Goal: Information Seeking & Learning: Learn about a topic

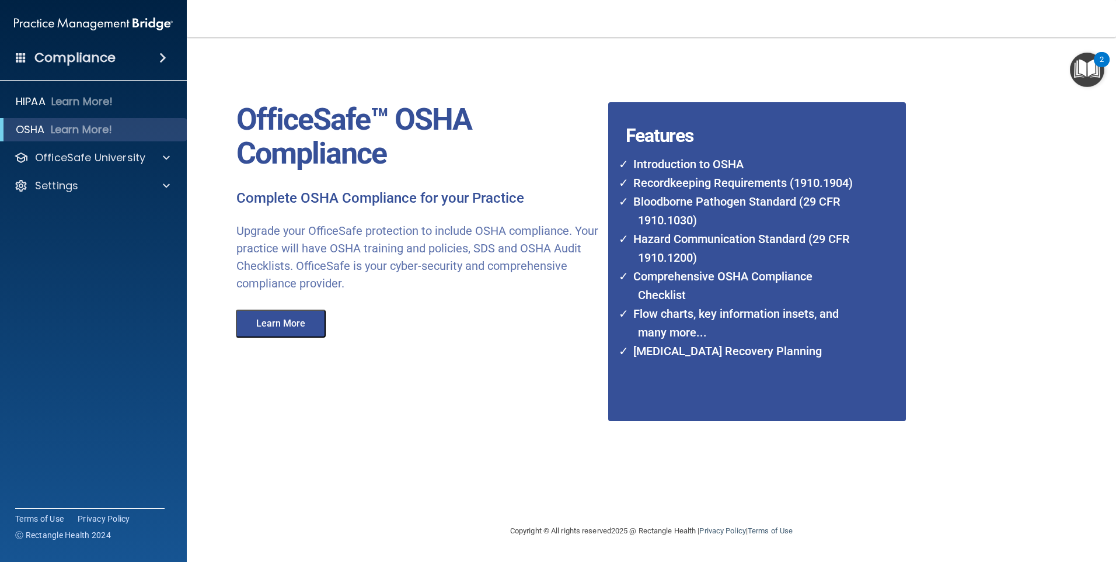
click at [164, 53] on span at bounding box center [162, 58] width 7 height 14
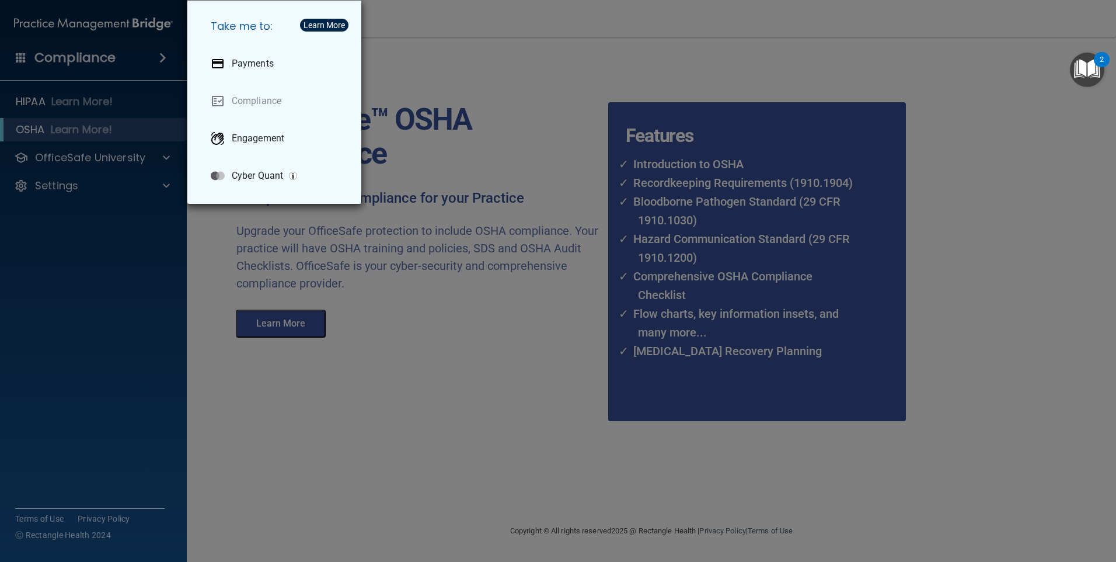
click at [65, 133] on div "Take me to: Payments Compliance Engagement Cyber Quant" at bounding box center [558, 281] width 1116 height 562
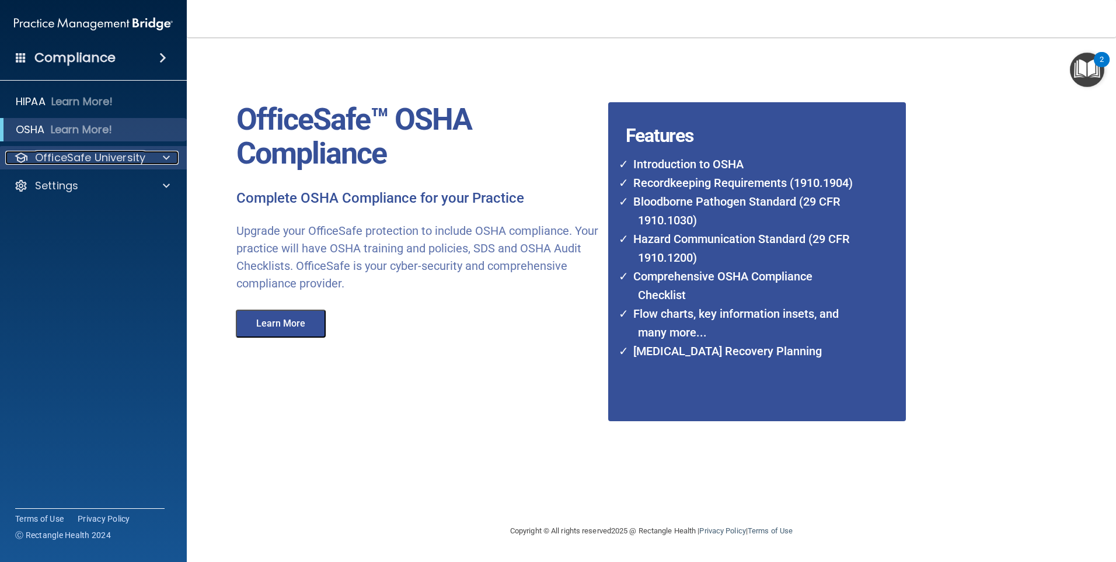
click at [163, 154] on span at bounding box center [166, 158] width 7 height 14
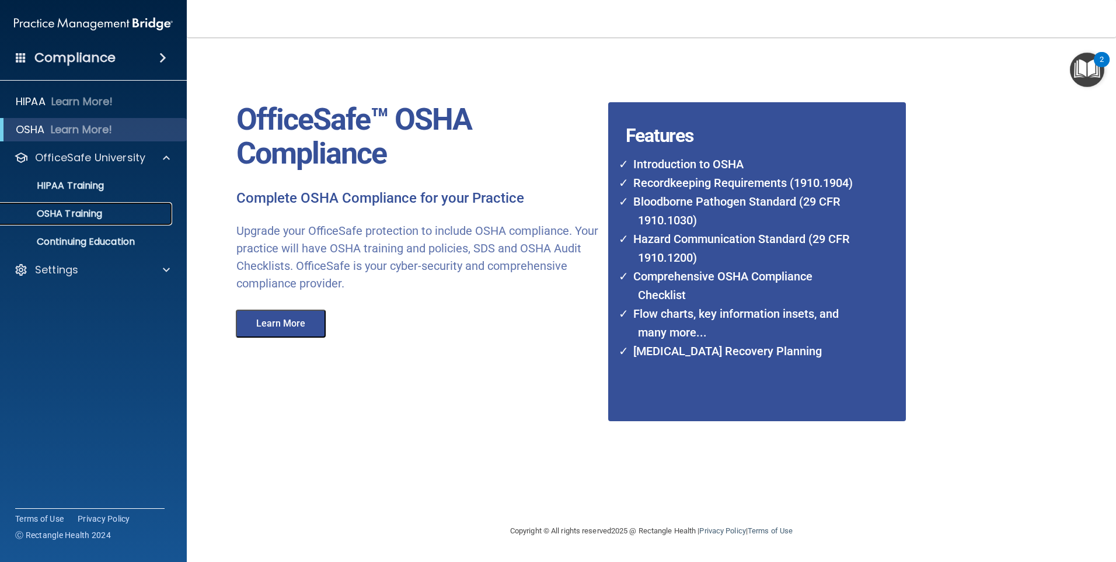
click at [65, 214] on p "OSHA Training" at bounding box center [55, 214] width 95 height 12
click at [58, 212] on p "OSHA Training" at bounding box center [55, 214] width 95 height 12
click at [1100, 59] on div "2" at bounding box center [1102, 59] width 16 height 15
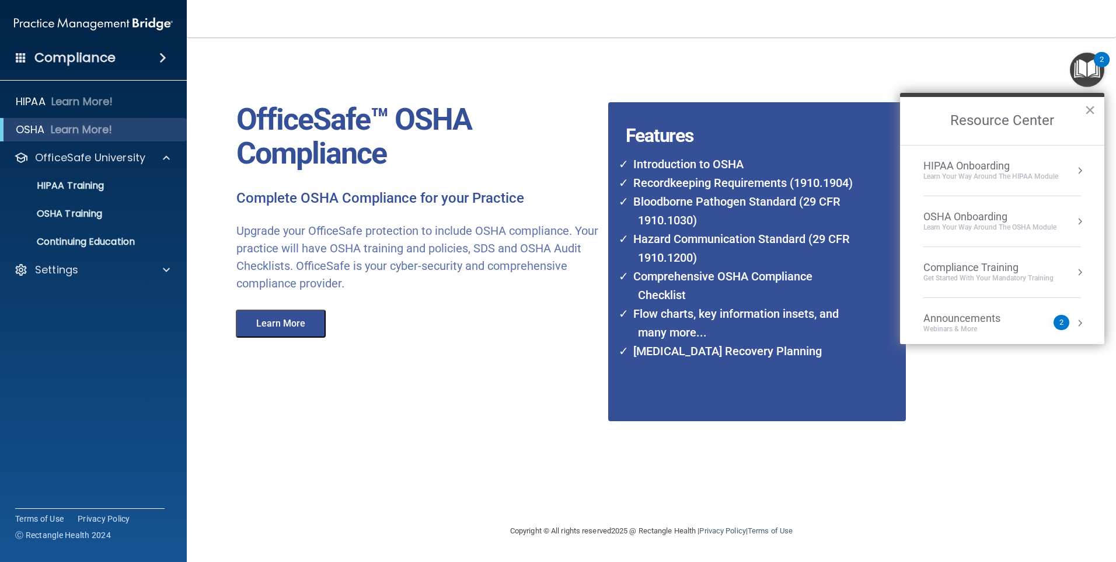
click at [403, 365] on div "OfficeSafe™ OSHA Compliance Complete OSHA Compliance for your Practice Upgrade …" at bounding box center [625, 280] width 813 height 463
click at [91, 208] on p "OSHA Training" at bounding box center [55, 214] width 95 height 12
click at [1089, 109] on button "×" at bounding box center [1090, 109] width 11 height 19
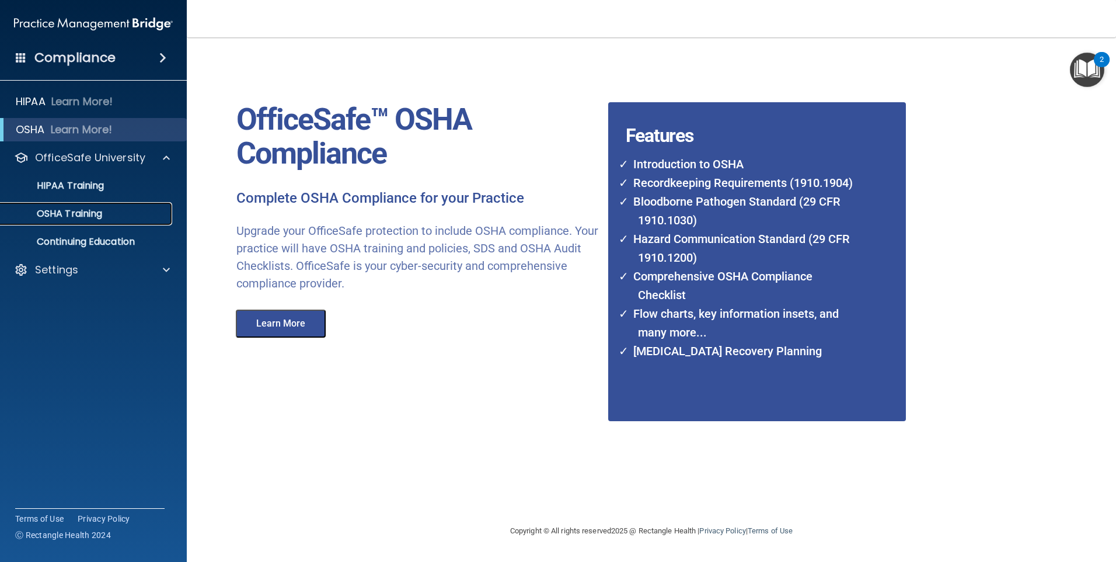
click at [70, 210] on p "OSHA Training" at bounding box center [55, 214] width 95 height 12
click at [304, 323] on button "Learn More" at bounding box center [281, 323] width 90 height 28
click at [656, 181] on li "Recordkeeping Requirements (1910.1904)" at bounding box center [742, 182] width 233 height 19
click at [82, 184] on p "HIPAA Training" at bounding box center [56, 186] width 96 height 12
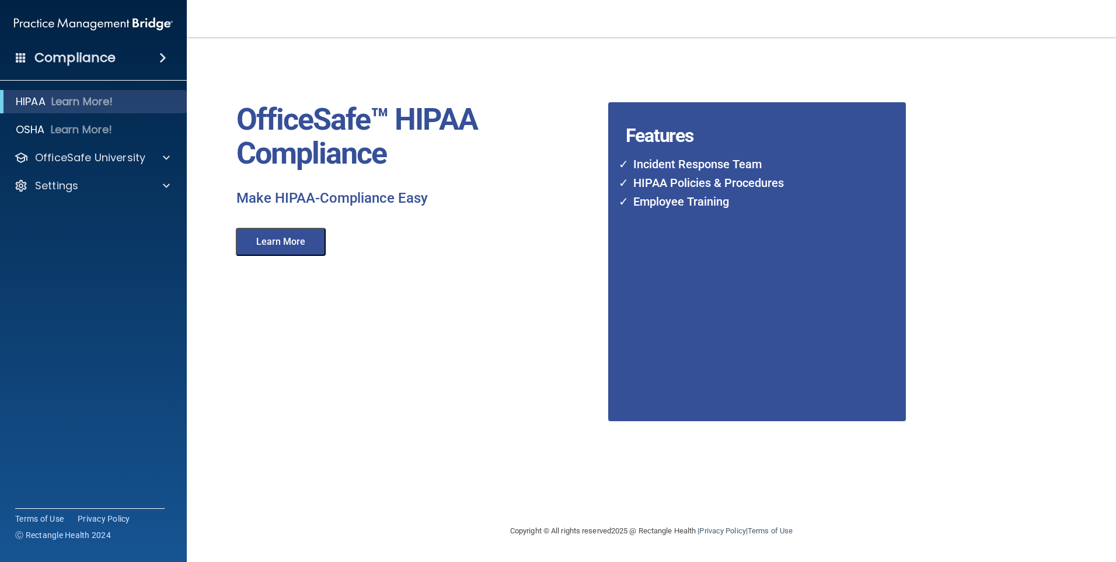
click at [160, 56] on span at bounding box center [162, 58] width 7 height 14
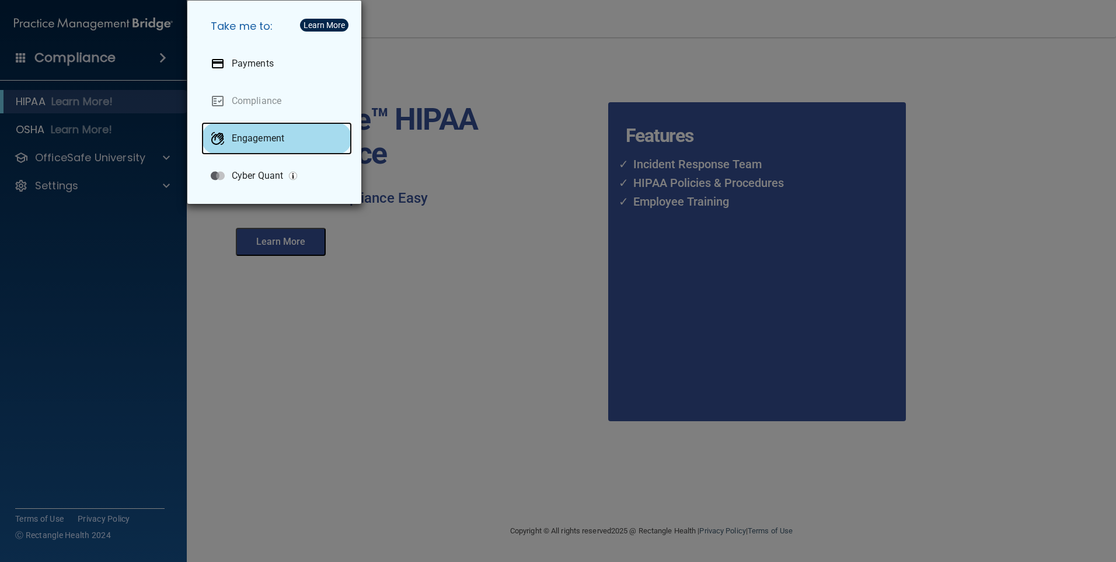
click at [266, 135] on p "Engagement" at bounding box center [258, 139] width 53 height 12
